Goal: Go to known website: Access a specific website the user already knows

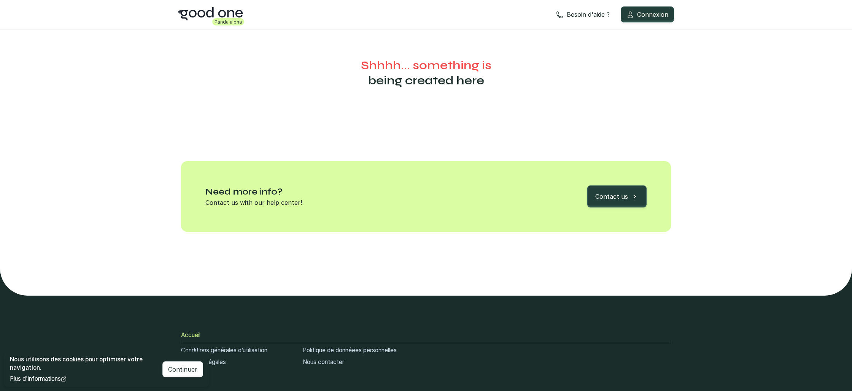
click at [204, 16] on icon at bounding box center [210, 13] width 65 height 21
click at [181, 16] on icon at bounding box center [210, 13] width 65 height 21
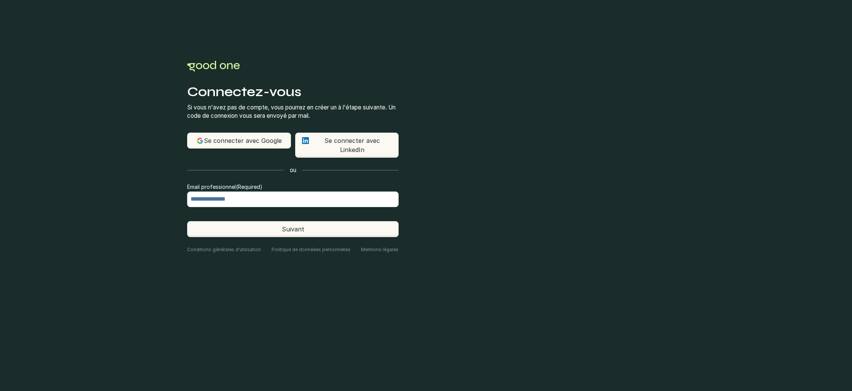
click at [264, 144] on div "Se connecter avec Google" at bounding box center [239, 140] width 92 height 9
